Goal: Task Accomplishment & Management: Complete application form

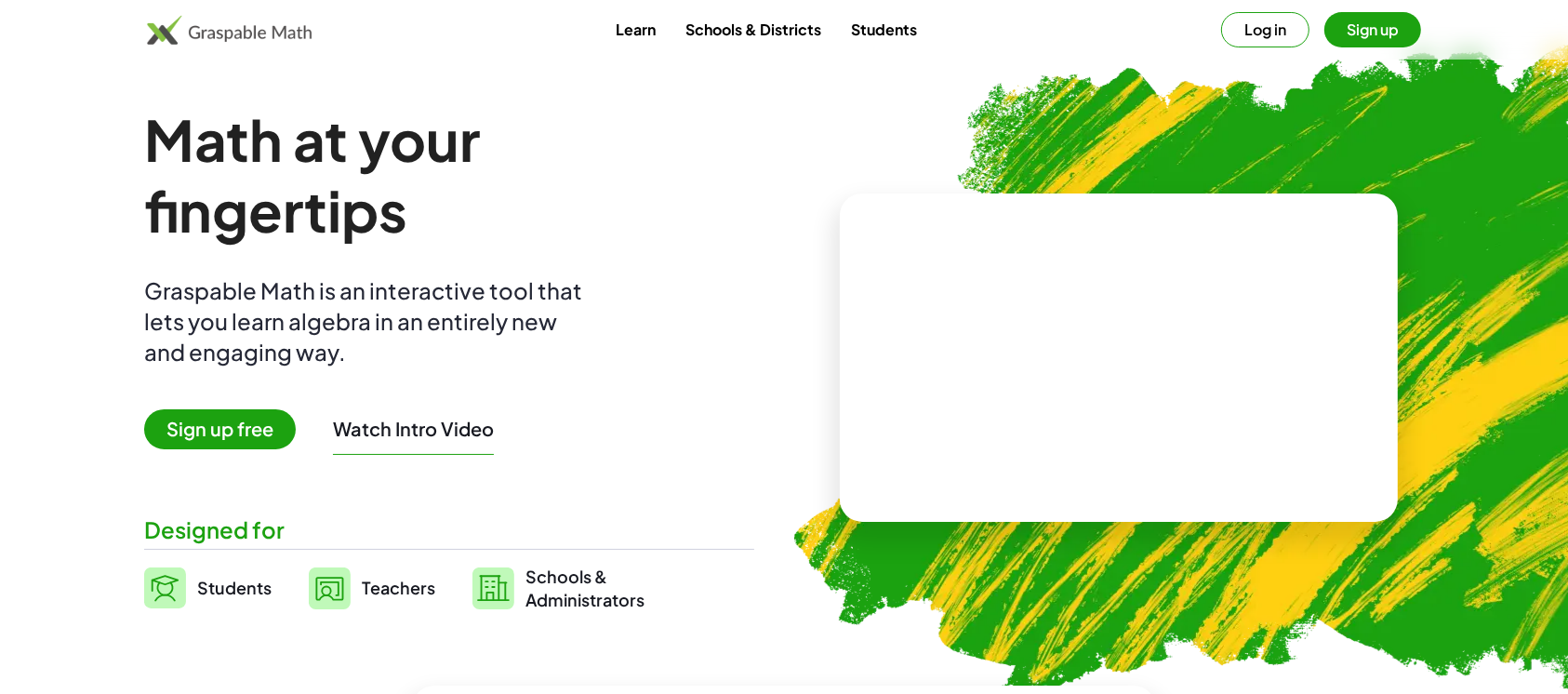
click at [1388, 32] on button "Sign up" at bounding box center [1373, 29] width 97 height 35
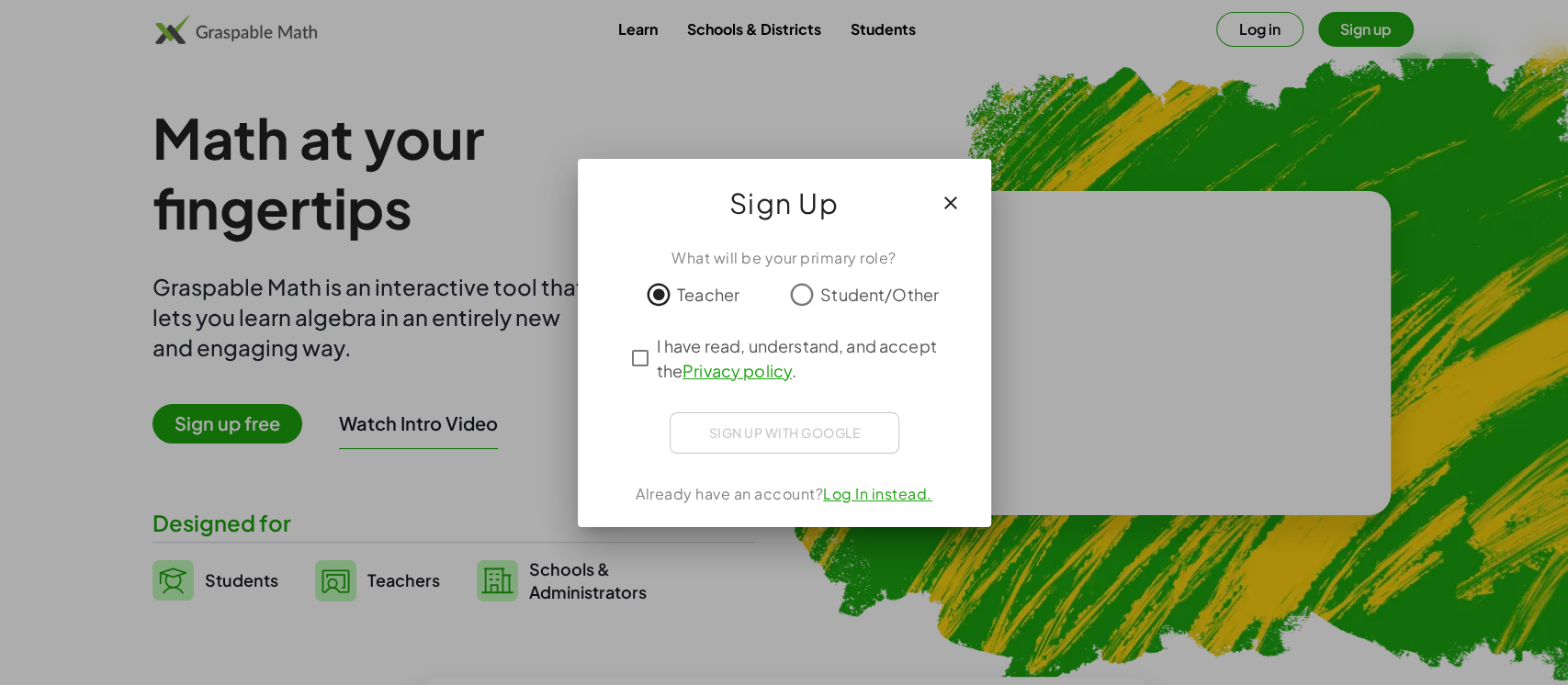
click at [770, 430] on div "Sign up with Google" at bounding box center [784, 433] width 230 height 41
click at [718, 437] on div "Sign up with Google" at bounding box center [784, 433] width 230 height 41
click at [951, 211] on icon "button" at bounding box center [951, 203] width 22 height 22
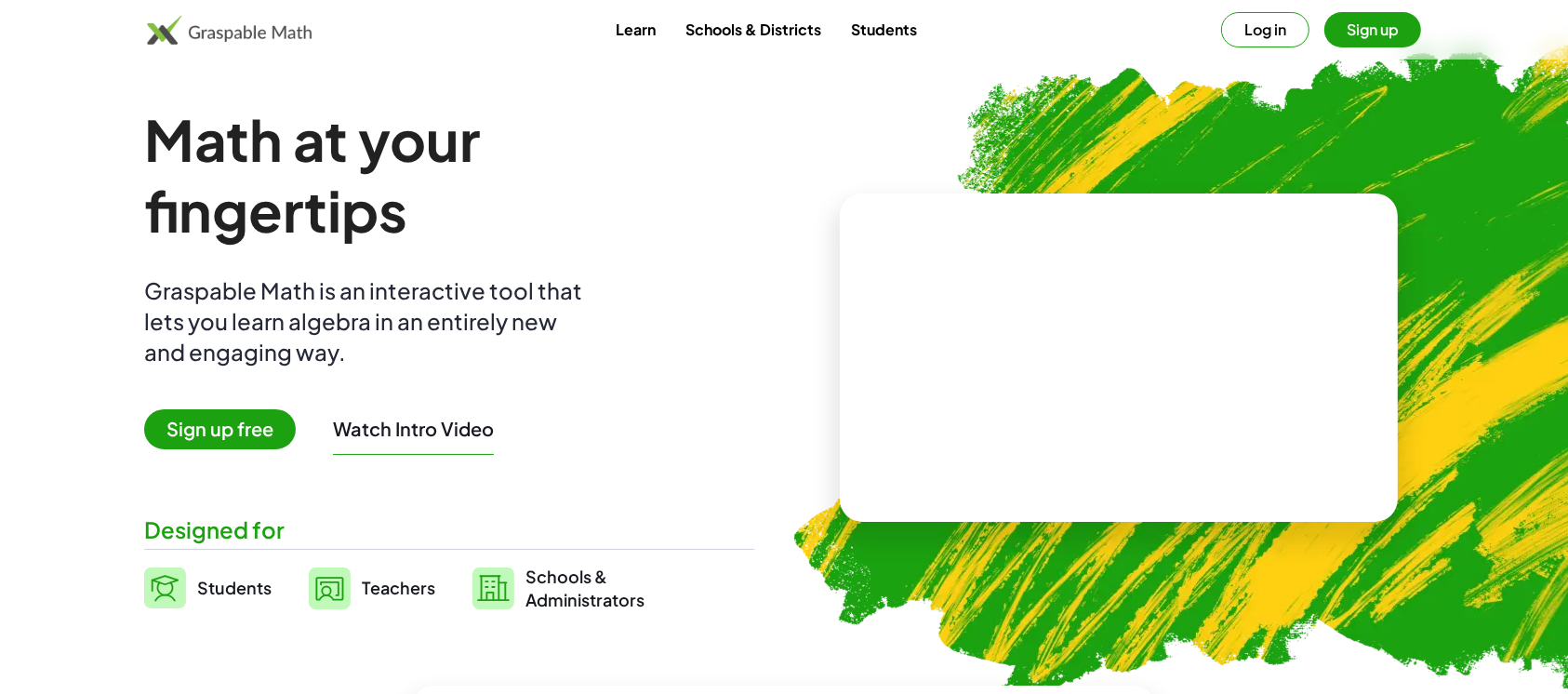
click at [1261, 34] on button "Log in" at bounding box center [1265, 29] width 88 height 35
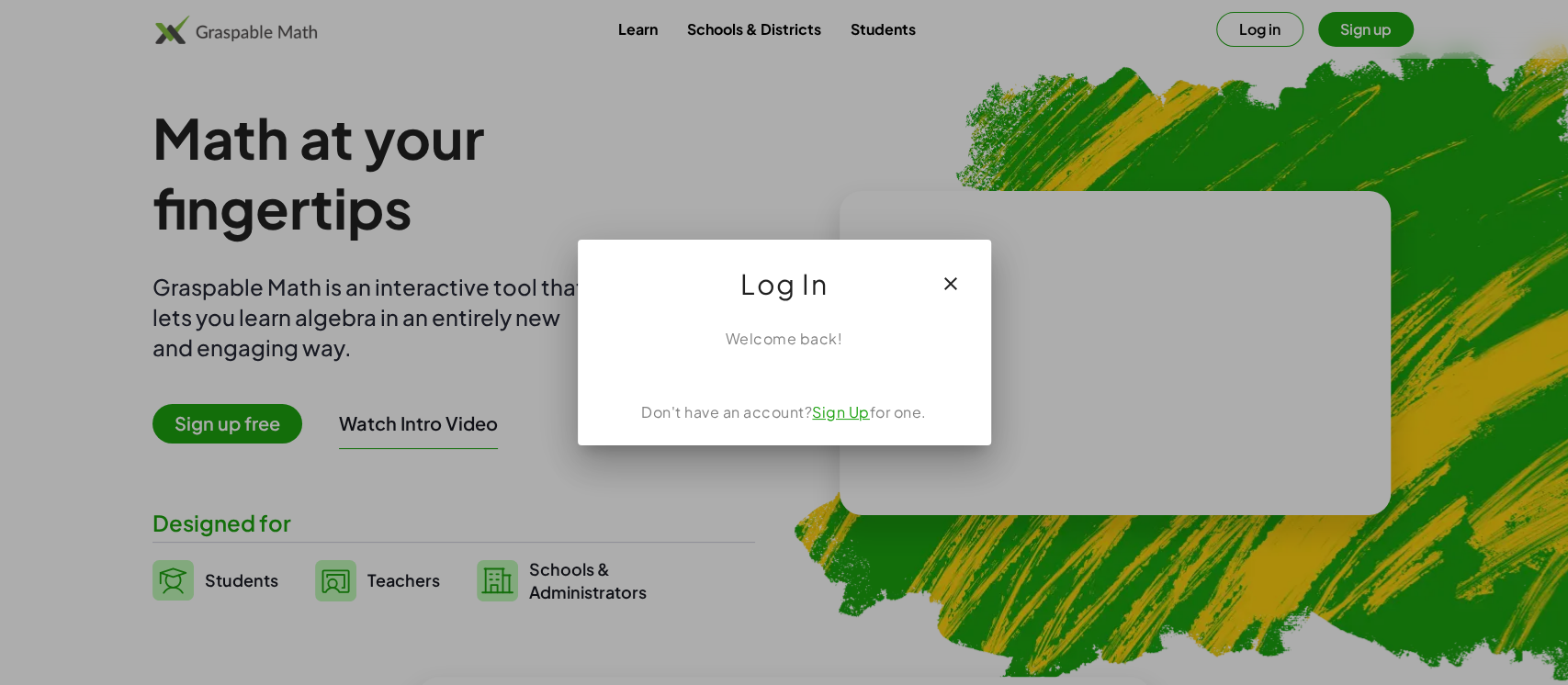
click at [750, 348] on div "Welcome back!" at bounding box center [784, 339] width 369 height 22
click at [731, 357] on div "Welcome back! Don't have an account? Sign Up for one." at bounding box center [784, 378] width 413 height 132
drag, startPoint x: 703, startPoint y: 321, endPoint x: 728, endPoint y: 320, distance: 25.0
click at [725, 320] on div "Welcome back! Don't have an account? Sign Up for one." at bounding box center [784, 378] width 413 height 132
click at [730, 320] on div "Welcome back! Don't have an account? Sign Up for one." at bounding box center [784, 378] width 413 height 132
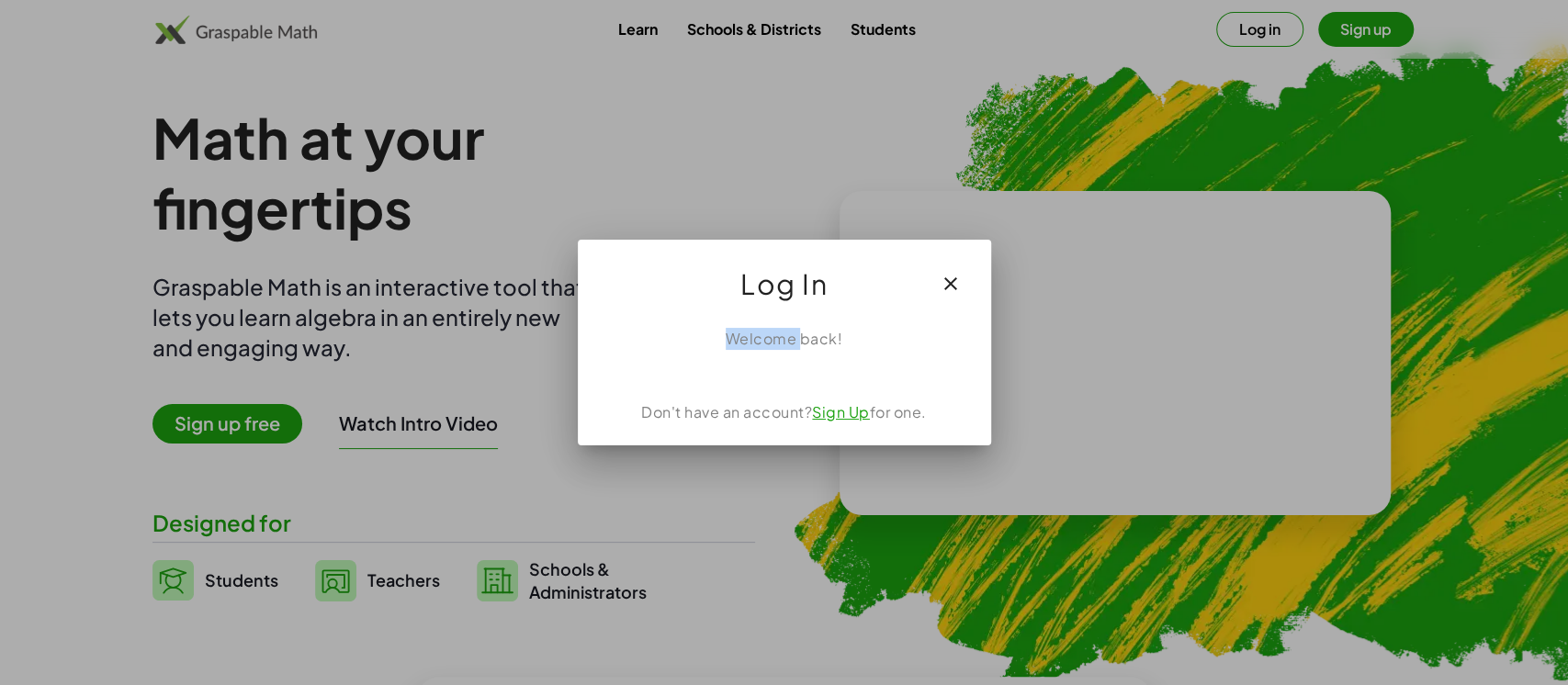
click at [730, 320] on div "Welcome back! Don't have an account? Sign Up for one." at bounding box center [784, 378] width 413 height 132
click at [817, 341] on div "Welcome back!" at bounding box center [784, 339] width 369 height 22
click at [852, 341] on div "Welcome back!" at bounding box center [784, 339] width 369 height 22
click at [813, 288] on span "Log In" at bounding box center [784, 283] width 87 height 44
click at [726, 435] on div "Welcome back! Don't have an account? Sign Up for one." at bounding box center [784, 378] width 413 height 132
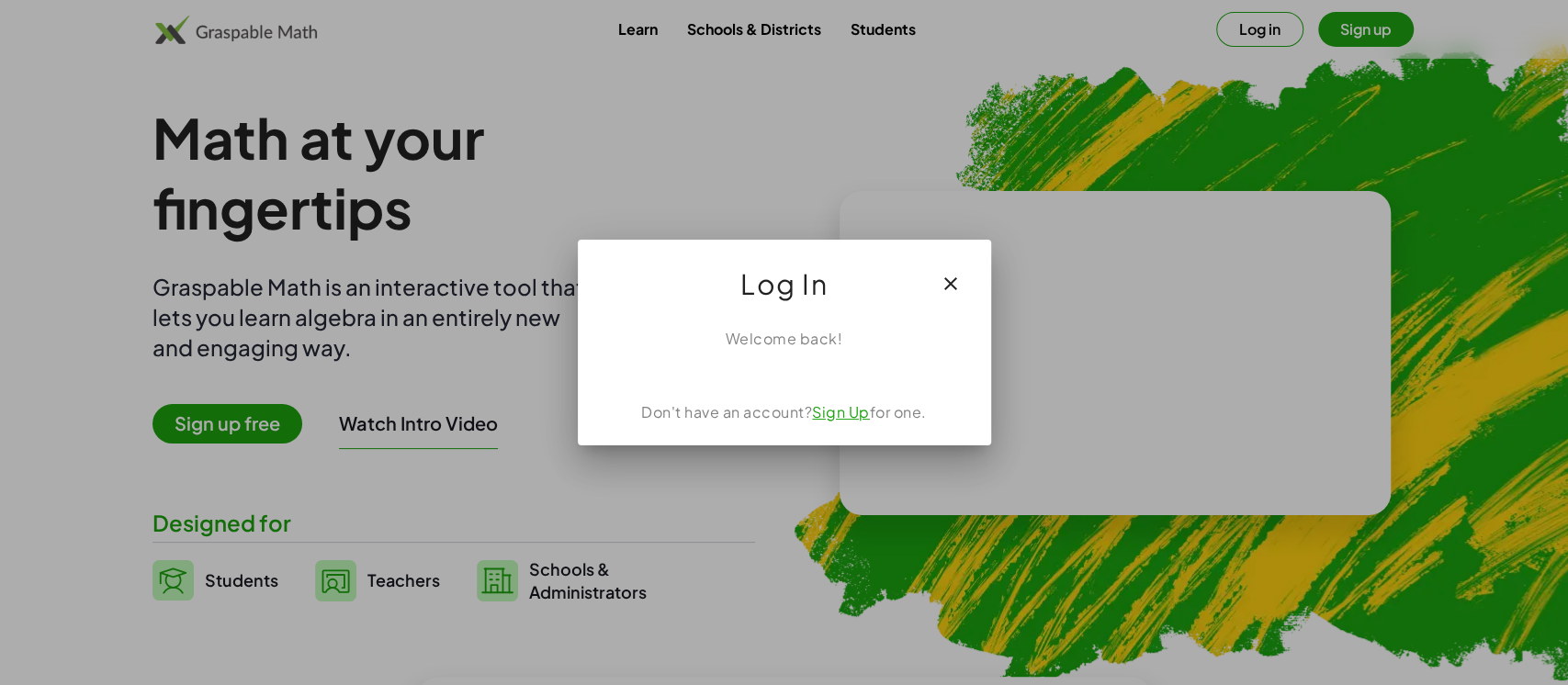
click at [742, 439] on div "Welcome back! Don't have an account? Sign Up for one." at bounding box center [784, 378] width 413 height 132
